Goal: Task Accomplishment & Management: Use online tool/utility

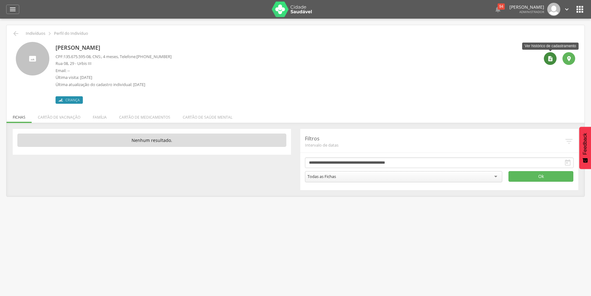
click at [551, 60] on icon "" at bounding box center [550, 59] width 6 height 6
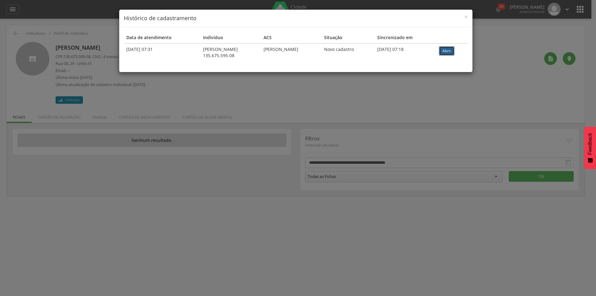
click at [450, 48] on link "Abrir" at bounding box center [447, 50] width 16 height 9
click at [258, 95] on div "× Histórico de cadastramento Data de atendimento Indivíduo ACS Situação Sincron…" at bounding box center [298, 148] width 596 height 296
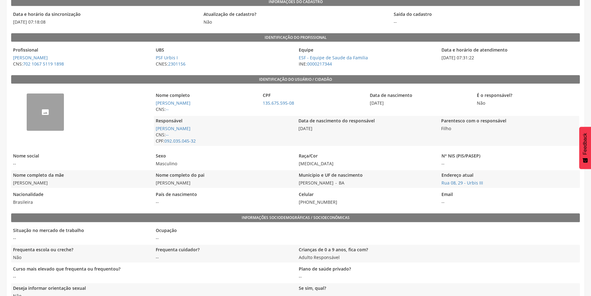
scroll to position [40, 0]
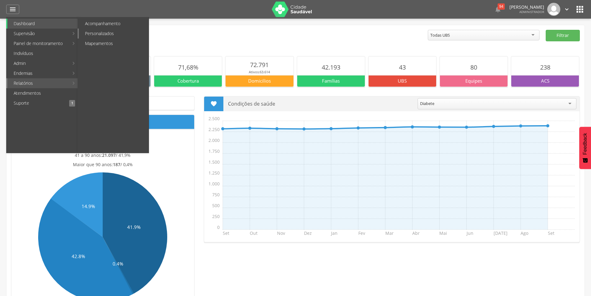
click at [106, 33] on link "Personalizados" at bounding box center [114, 34] width 70 height 10
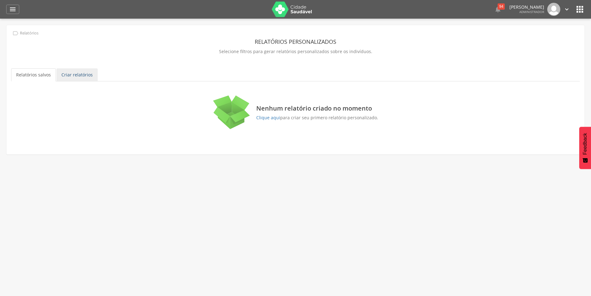
click at [77, 75] on link "Criar relatórios" at bounding box center [76, 74] width 41 height 13
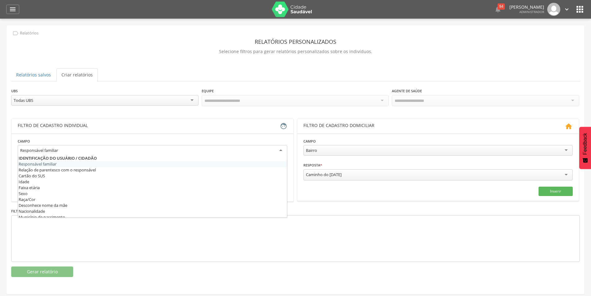
click at [114, 150] on div "Responsável familiar" at bounding box center [153, 150] width 270 height 11
type input "***"
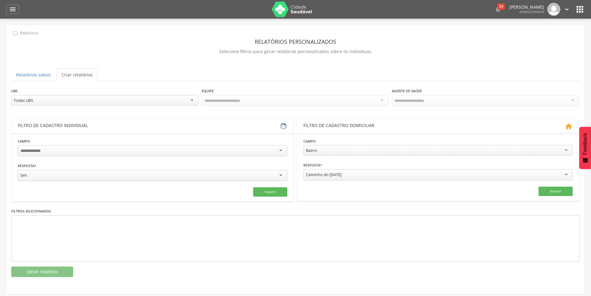
click at [99, 160] on fieldset "Campo Tem hip ertensão arterial Resposta * *** Sim Campo obrigatório Inserir" at bounding box center [153, 167] width 270 height 59
click at [268, 188] on button "Inserir" at bounding box center [270, 191] width 34 height 9
click at [148, 171] on div "Sim" at bounding box center [153, 175] width 270 height 11
click at [120, 146] on div at bounding box center [153, 150] width 270 height 11
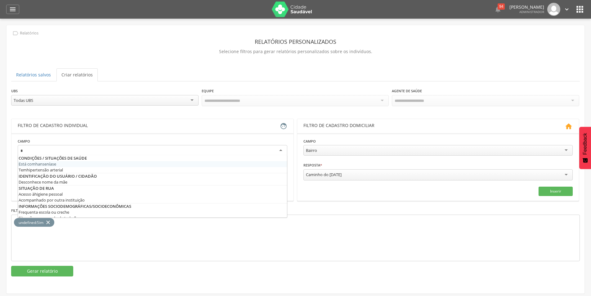
type input "**"
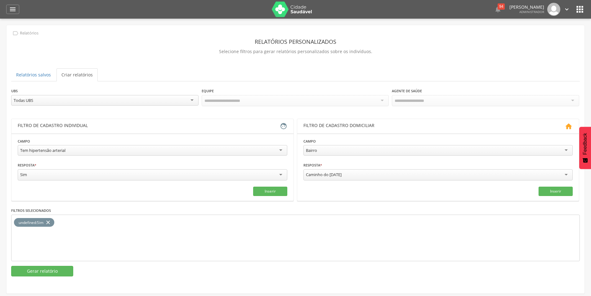
click at [51, 218] on icon "close" at bounding box center [48, 222] width 6 height 9
click at [265, 187] on button "Inserir" at bounding box center [270, 191] width 34 height 9
click at [48, 269] on button "Gerar relatório" at bounding box center [42, 271] width 62 height 11
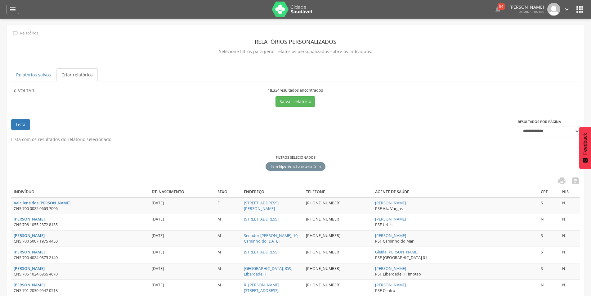
click at [27, 93] on p "Voltar" at bounding box center [26, 91] width 16 height 7
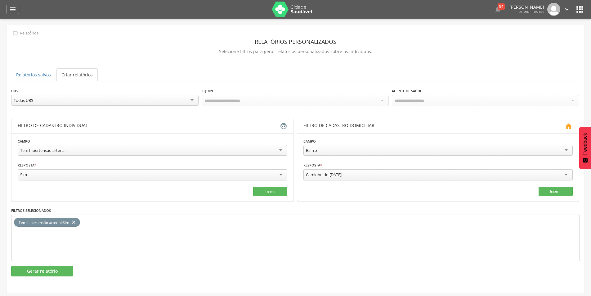
click at [122, 105] on div "Todas UBS Todas UBS PSF Bela Vista II PSF Bela Vista III PSF [GEOGRAPHIC_DATA] …" at bounding box center [104, 100] width 187 height 11
click at [47, 271] on button "Gerar relatório" at bounding box center [42, 271] width 62 height 11
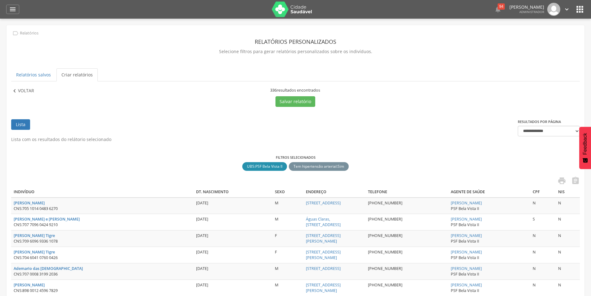
click at [27, 94] on p "Voltar" at bounding box center [26, 91] width 16 height 7
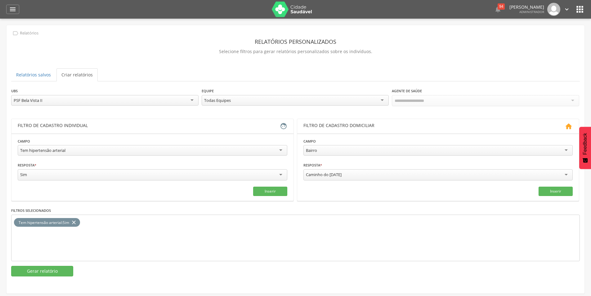
click at [64, 99] on div "PSF Bela Vista II" at bounding box center [104, 100] width 187 height 11
click at [53, 272] on button "Gerar relatório" at bounding box center [42, 270] width 62 height 11
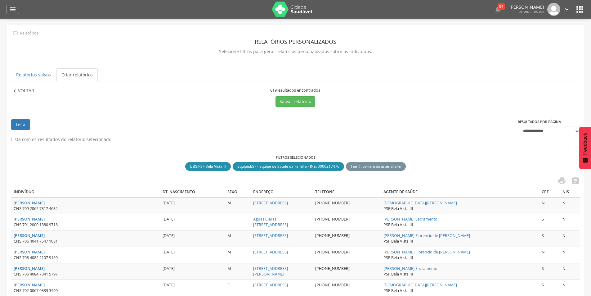
click at [26, 90] on p "Voltar" at bounding box center [26, 91] width 16 height 7
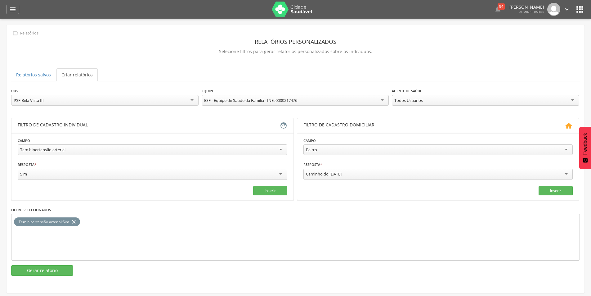
click at [68, 100] on div "PSF Bela Vista III" at bounding box center [104, 100] width 187 height 11
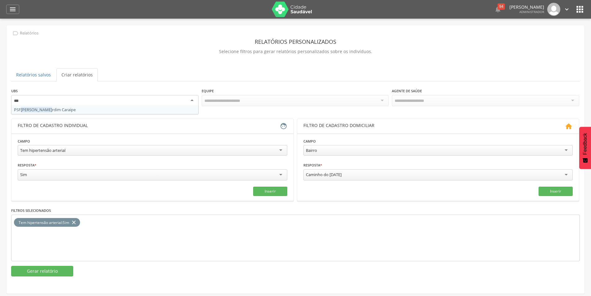
type input "****"
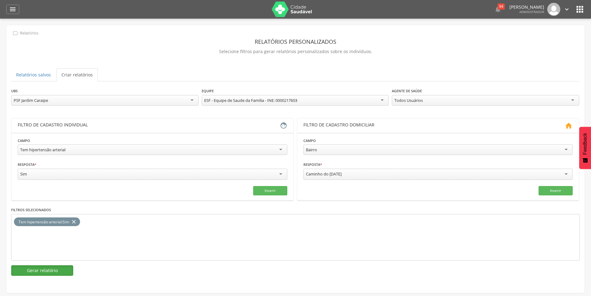
click at [50, 271] on button "Gerar relatório" at bounding box center [42, 270] width 62 height 11
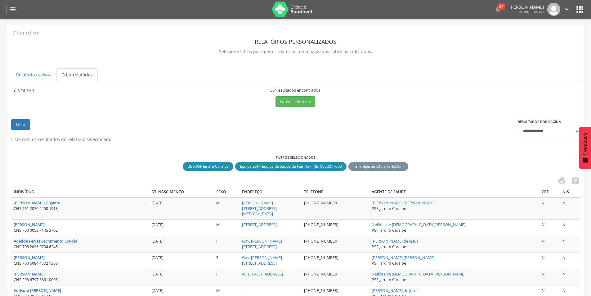
click at [21, 90] on p "Voltar" at bounding box center [26, 91] width 16 height 7
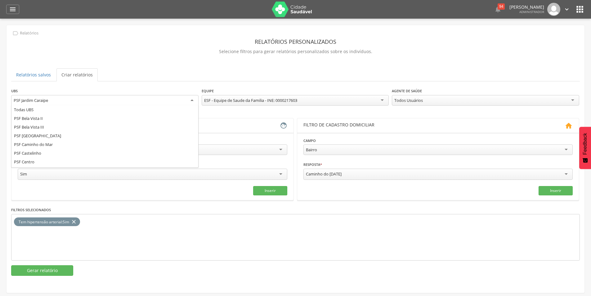
click at [132, 102] on div "PSF Jardim Caraipe" at bounding box center [104, 100] width 187 height 11
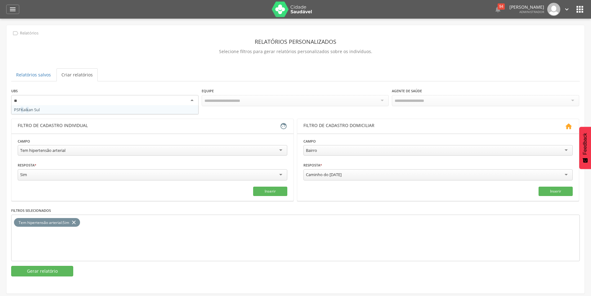
type input "***"
click at [47, 267] on button "Gerar relatório" at bounding box center [42, 271] width 62 height 11
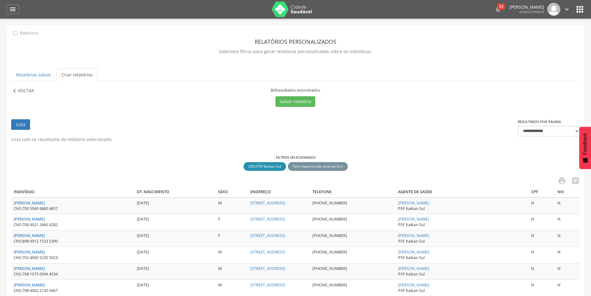
click at [28, 88] on p "Voltar" at bounding box center [26, 91] width 16 height 7
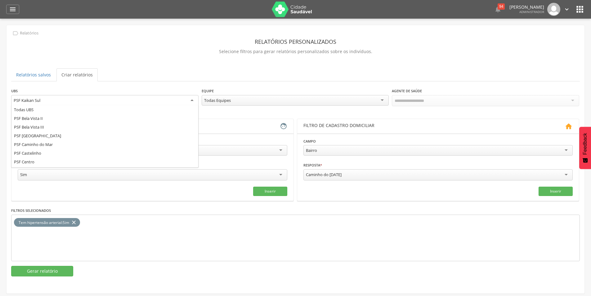
click at [91, 103] on div "PSF Kaikan Sul" at bounding box center [104, 100] width 187 height 11
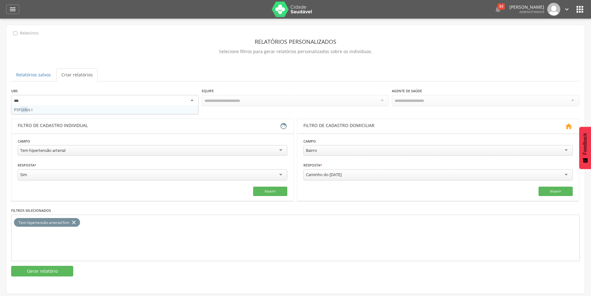
type input "****"
click at [57, 270] on button "Gerar relatório" at bounding box center [42, 271] width 62 height 11
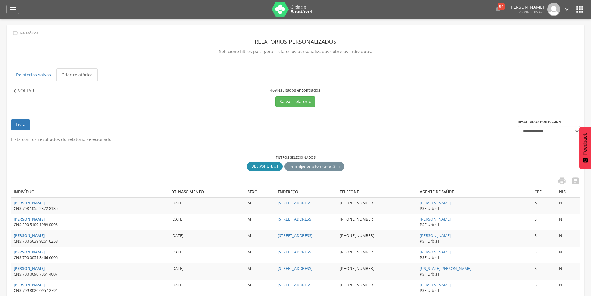
click at [25, 89] on p "Voltar" at bounding box center [26, 91] width 16 height 7
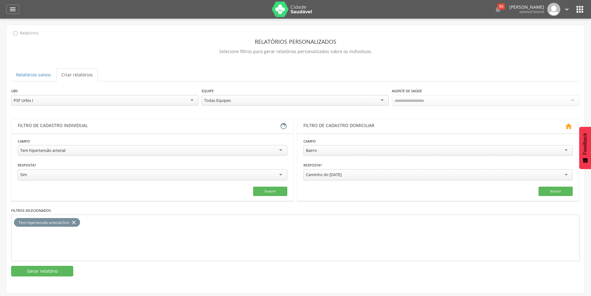
click at [103, 104] on div "PSF Urbis I" at bounding box center [104, 100] width 187 height 11
type input "***"
click at [43, 271] on button "Gerar relatório" at bounding box center [42, 270] width 62 height 11
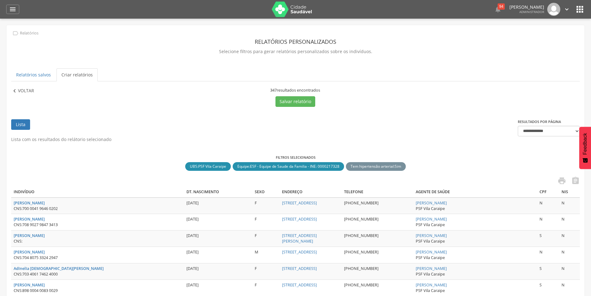
click at [25, 89] on p "Voltar" at bounding box center [26, 91] width 16 height 7
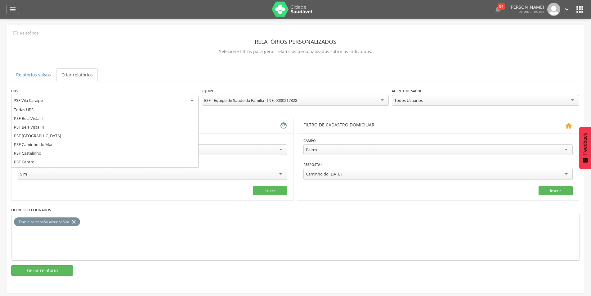
click at [95, 102] on div "PSF Vila Caraipe" at bounding box center [104, 100] width 187 height 11
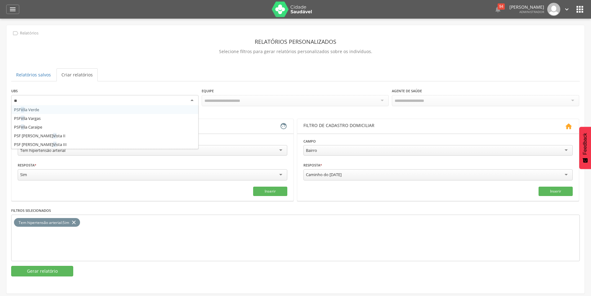
type input "***"
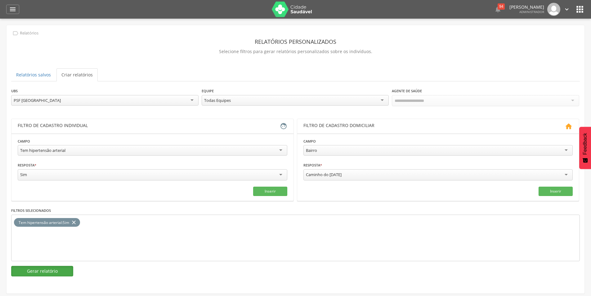
click at [40, 270] on button "Gerar relatório" at bounding box center [42, 271] width 62 height 11
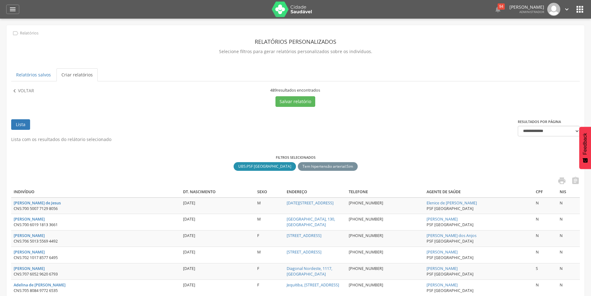
click at [23, 89] on p "Voltar" at bounding box center [26, 91] width 16 height 7
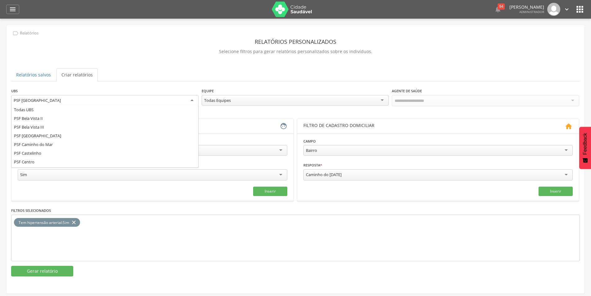
click at [107, 97] on div "PSF [GEOGRAPHIC_DATA]" at bounding box center [104, 100] width 187 height 11
type input "***"
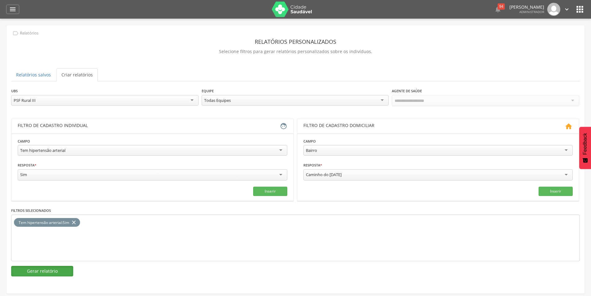
click at [41, 270] on button "Gerar relatório" at bounding box center [42, 271] width 62 height 11
